Goal: Use online tool/utility: Utilize a website feature to perform a specific function

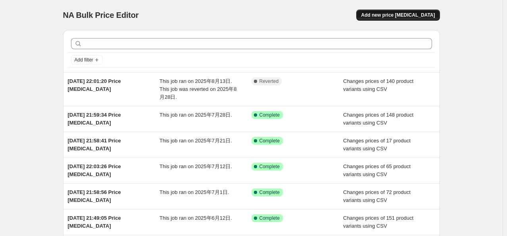
click at [404, 17] on span "Add new price [MEDICAL_DATA]" at bounding box center [398, 15] width 74 height 6
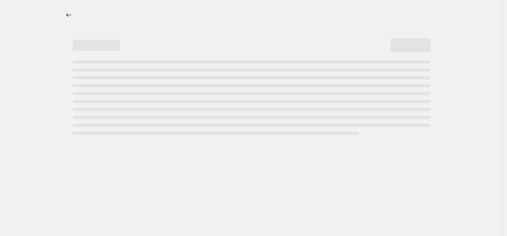
select select "percentage"
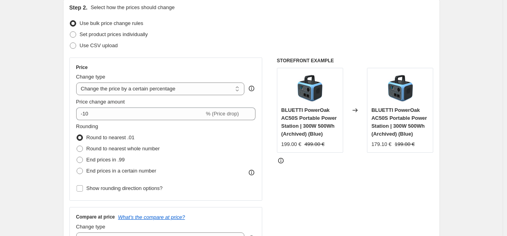
scroll to position [40, 0]
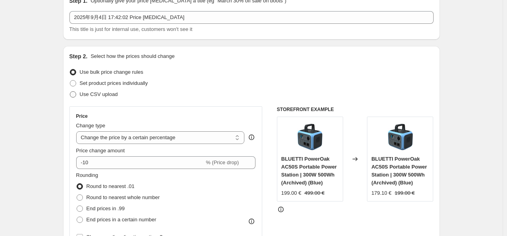
click at [76, 94] on span at bounding box center [73, 94] width 6 height 6
click at [70, 92] on input "Use CSV upload" at bounding box center [70, 91] width 0 height 0
radio input "true"
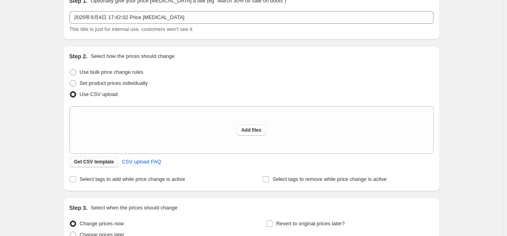
click at [102, 165] on span "Get CSV template" at bounding box center [94, 162] width 40 height 6
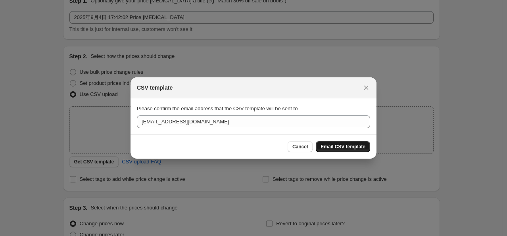
click at [340, 145] on span "Email CSV template" at bounding box center [343, 147] width 45 height 6
